Goal: Task Accomplishment & Management: Complete application form

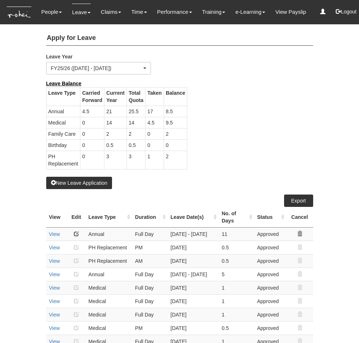
select select "50"
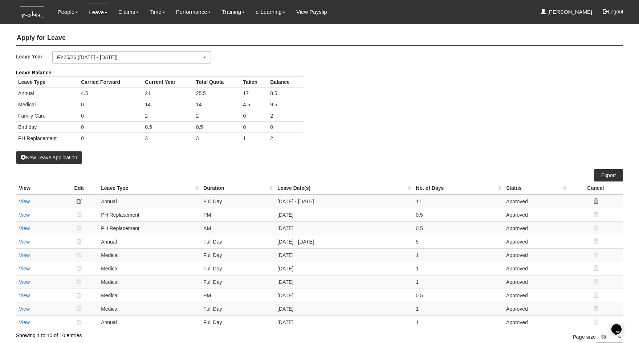
click at [358, 133] on div "Leave Balance Leave Type Carried Forward Current Year Total Quota Taken Balance…" at bounding box center [314, 110] width 607 height 82
click at [50, 157] on button "New Leave Application" at bounding box center [49, 157] width 66 height 12
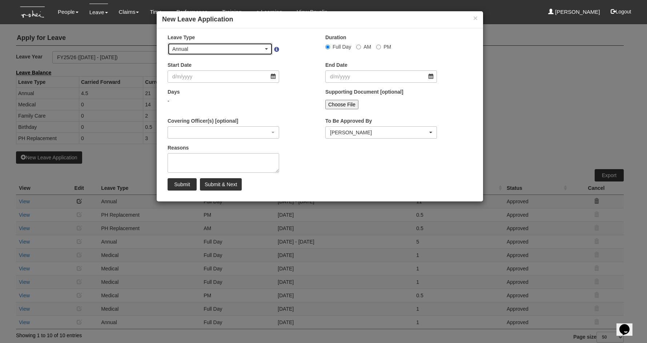
click at [268, 50] on div "Annual" at bounding box center [220, 49] width 104 height 12
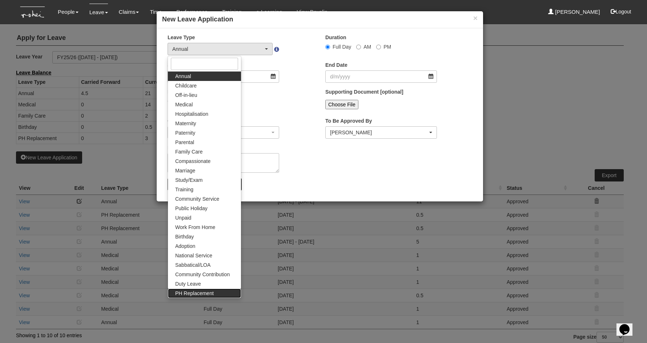
click at [192, 293] on span "PH Replacement" at bounding box center [194, 293] width 39 height 7
select select "26"
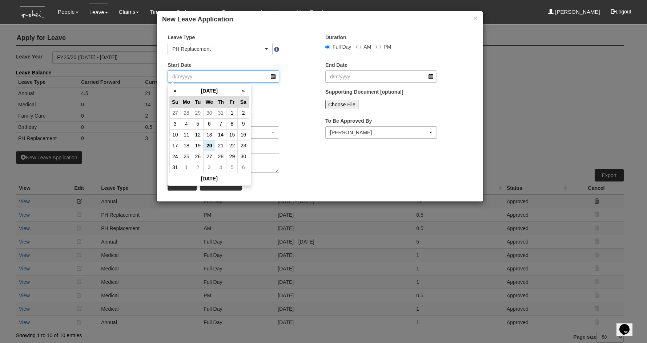
click at [277, 74] on input "Start Date" at bounding box center [223, 76] width 112 height 12
click at [240, 90] on th "»" at bounding box center [243, 90] width 11 height 11
click at [193, 122] on td "9" at bounding box center [197, 123] width 11 height 11
type input "[DATE]"
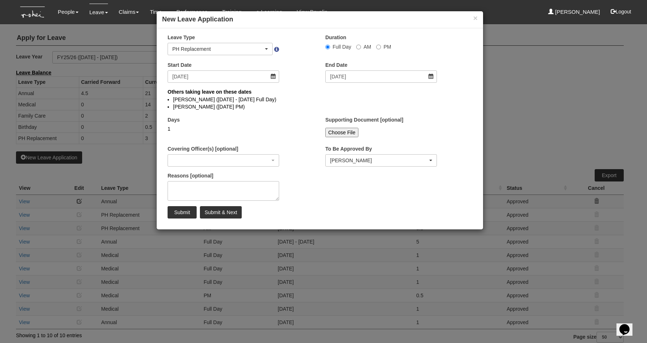
select select
click at [227, 191] on textarea "Reasons [optional]" at bounding box center [223, 191] width 112 height 20
type textarea "Sept hols - bringing godkids out"
click at [228, 209] on input "Submit & Next" at bounding box center [221, 212] width 42 height 12
select select "1"
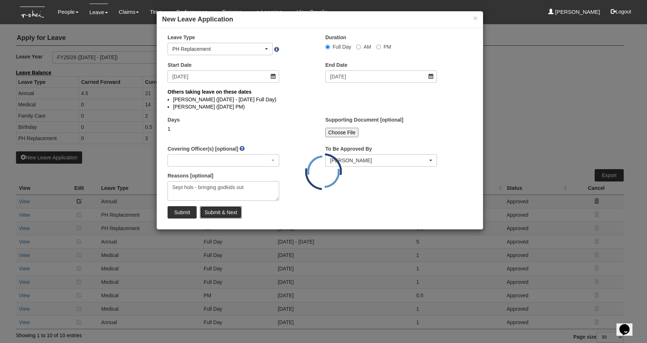
select select
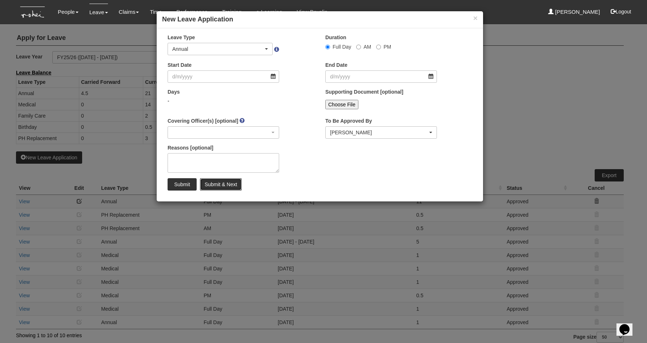
select select "50"
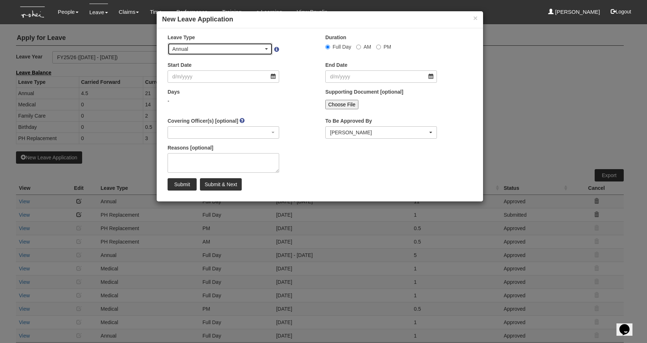
click at [267, 47] on div "Annual" at bounding box center [220, 48] width 96 height 7
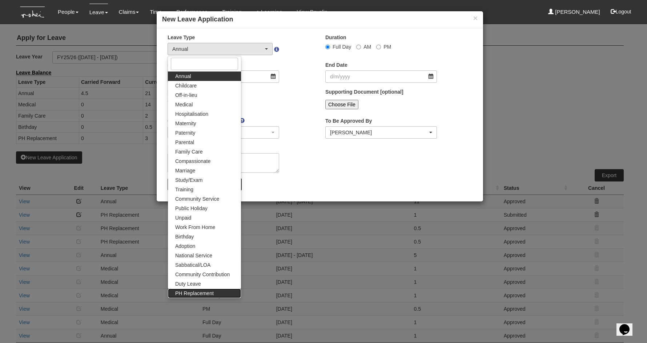
click at [195, 291] on span "PH Replacement" at bounding box center [194, 293] width 39 height 7
select select "26"
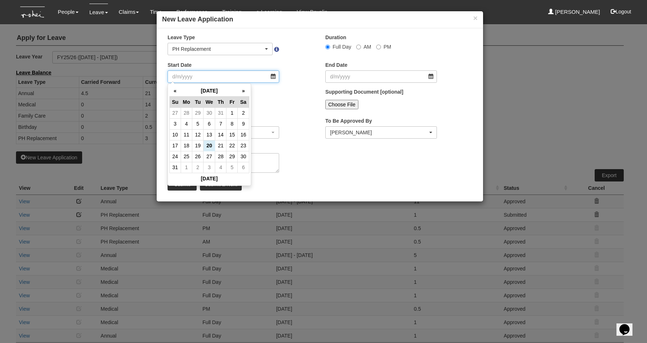
click at [272, 77] on input "Start Date" at bounding box center [223, 76] width 112 height 12
click at [244, 90] on th "»" at bounding box center [243, 90] width 11 height 11
click at [232, 155] on td "28" at bounding box center [231, 156] width 11 height 11
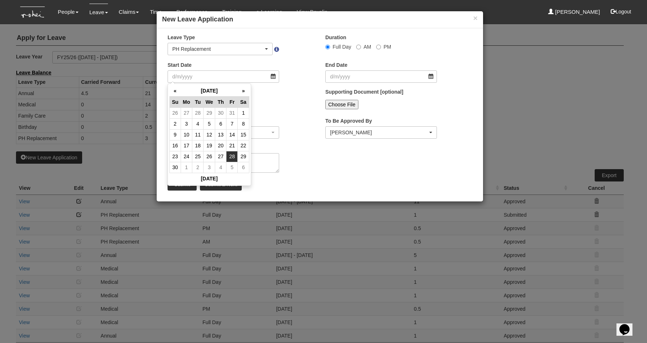
type input "[DATE]"
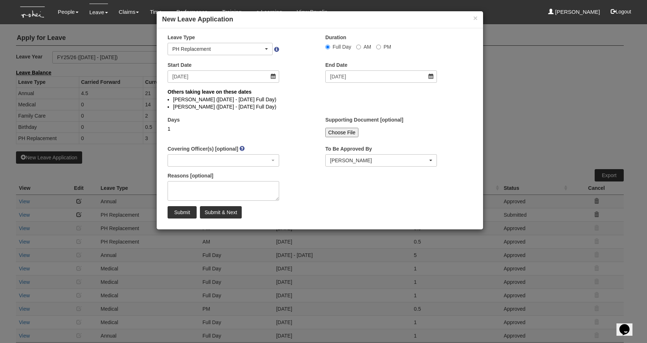
select select
click at [226, 185] on textarea "Reasons [optional]" at bounding box center [223, 191] width 112 height 20
type textarea "Helping with Kids' [DEMOGRAPHIC_DATA] Camp"
click at [182, 213] on input "Submit" at bounding box center [181, 212] width 29 height 12
select select "1"
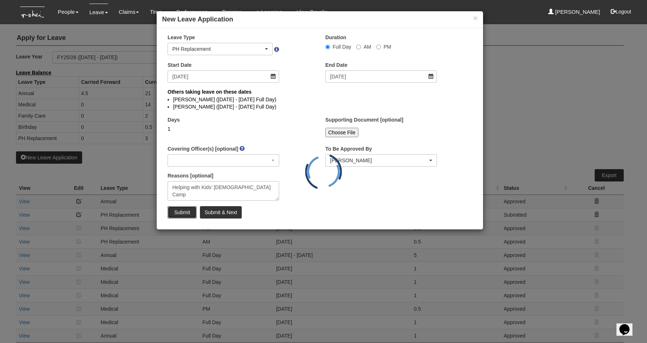
select select
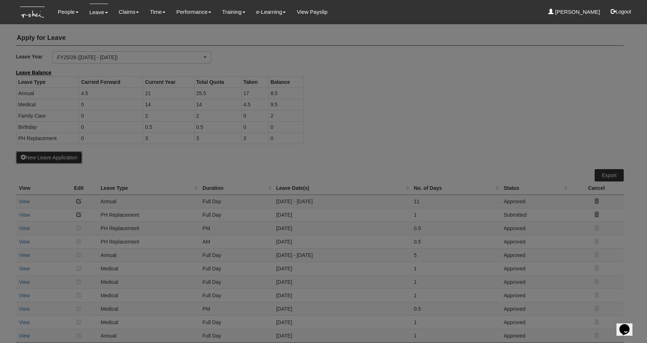
select select "50"
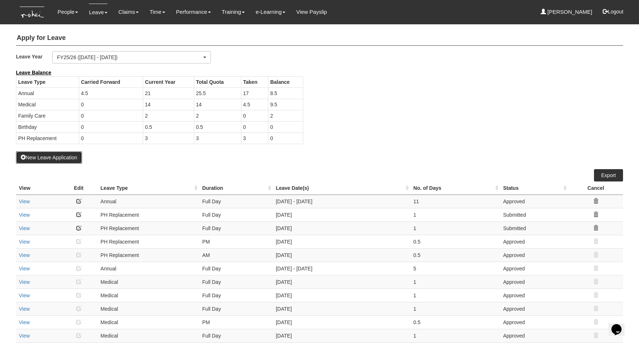
click at [56, 157] on button "New Leave Application" at bounding box center [49, 157] width 66 height 12
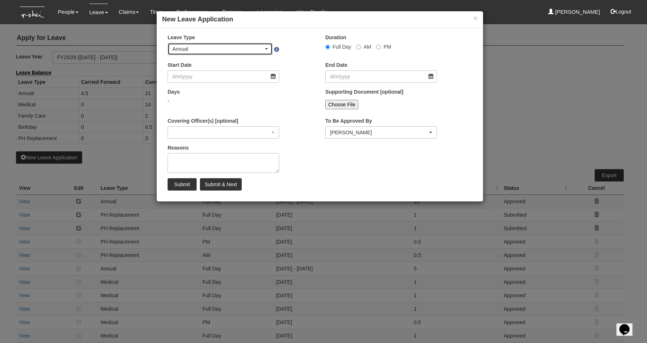
click at [234, 46] on div "Annual" at bounding box center [217, 48] width 91 height 7
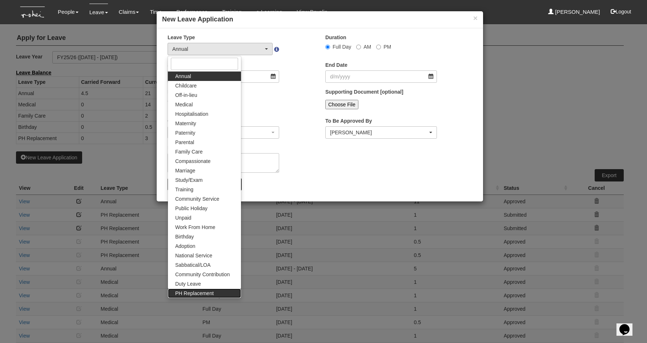
click at [214, 292] on link "PH Replacement" at bounding box center [204, 293] width 73 height 9
select select "26"
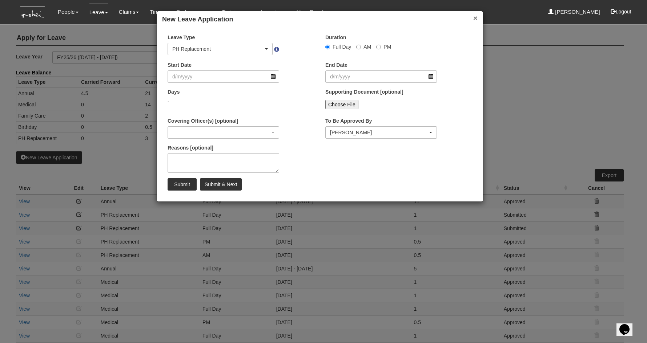
click at [358, 14] on button "×" at bounding box center [475, 18] width 4 height 8
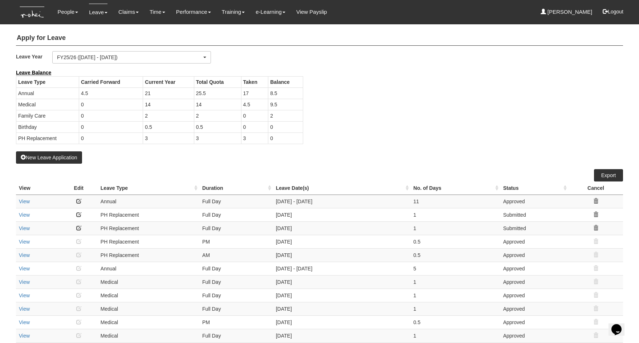
click at [336, 161] on div "New Leave Application" at bounding box center [319, 116] width 607 height 95
